Goal: Answer question/provide support

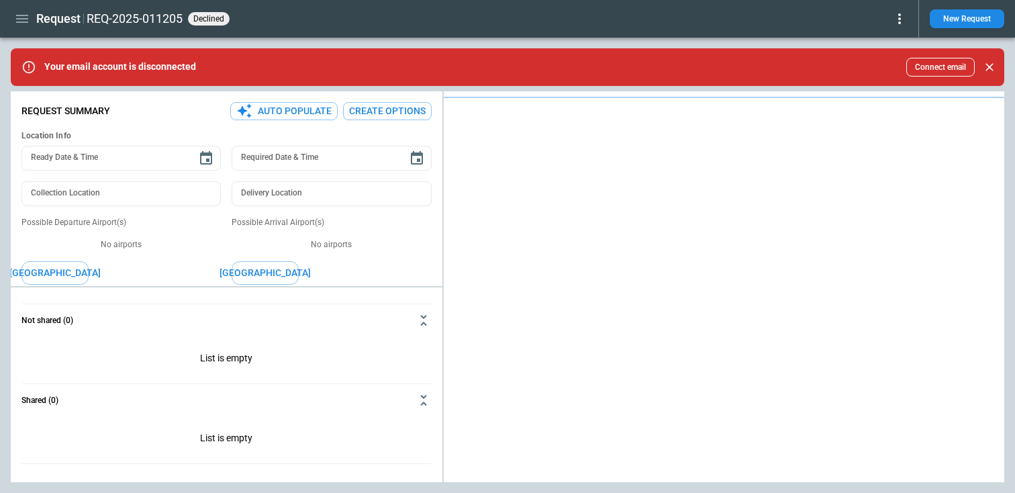
click at [903, 15] on icon at bounding box center [899, 19] width 16 height 16
click at [887, 41] on button "Reopen" at bounding box center [880, 41] width 51 height 19
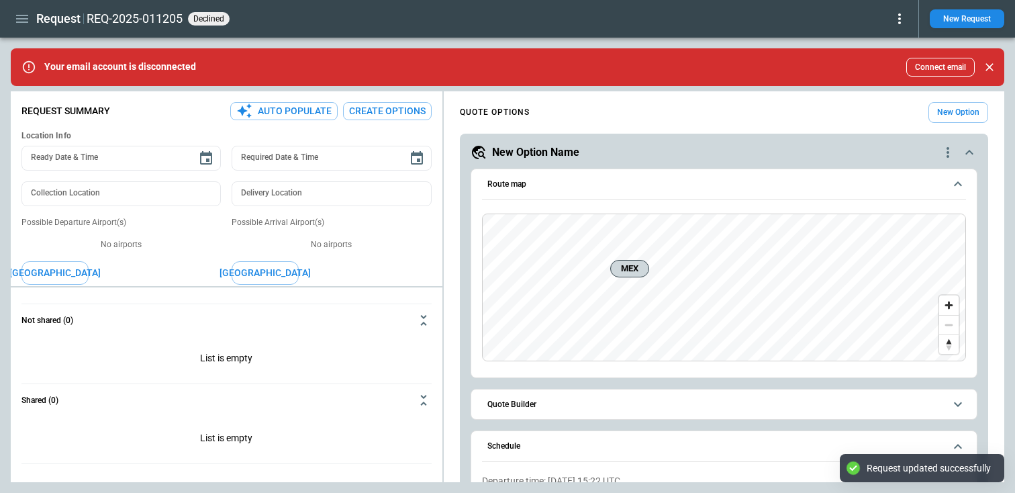
click at [897, 20] on icon at bounding box center [899, 19] width 16 height 16
click at [876, 44] on button "Reopen" at bounding box center [880, 41] width 51 height 19
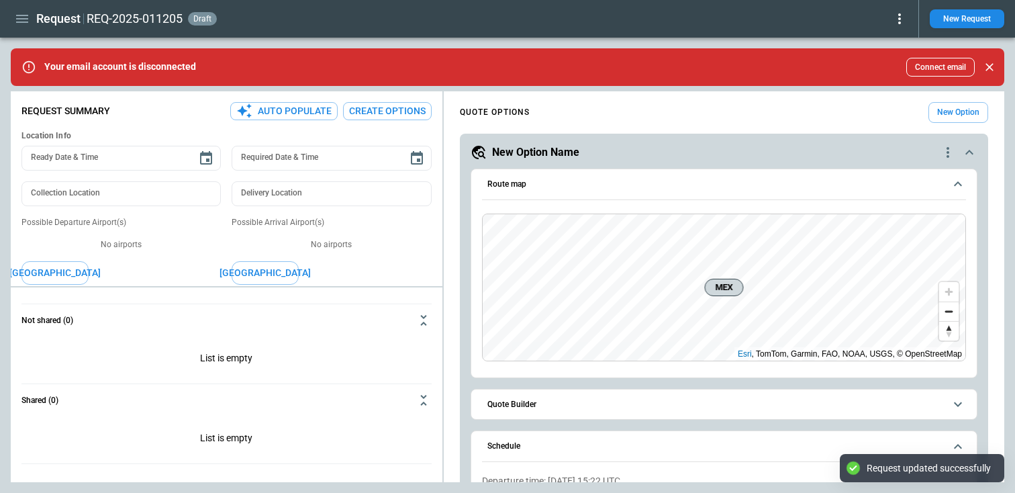
click at [902, 15] on icon at bounding box center [899, 19] width 16 height 16
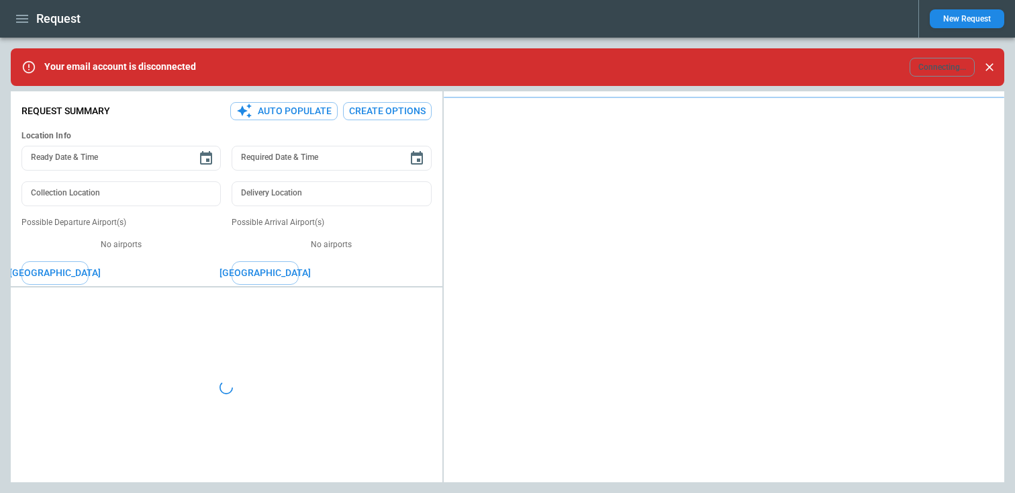
type textarea "*"
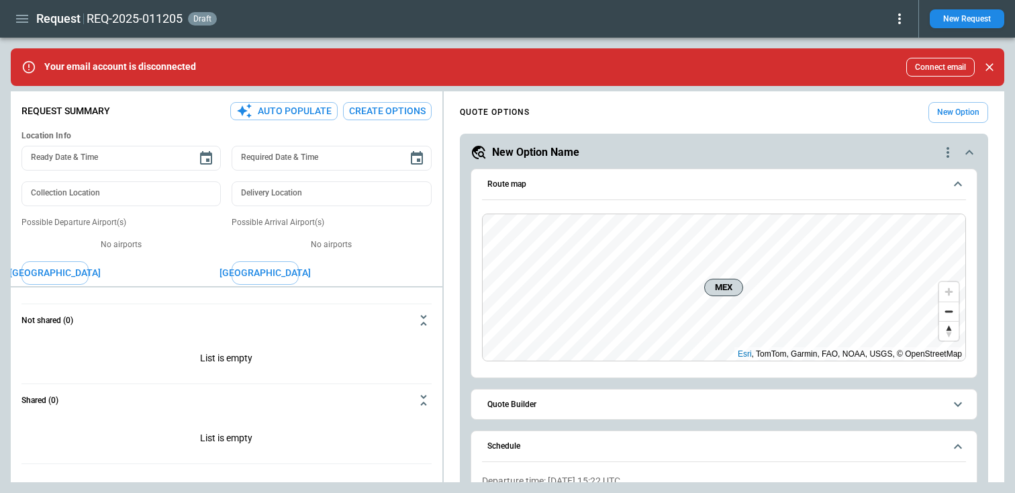
click at [207, 21] on span "draft" at bounding box center [202, 18] width 23 height 9
type textarea "*"
